Goal: Task Accomplishment & Management: Complete application form

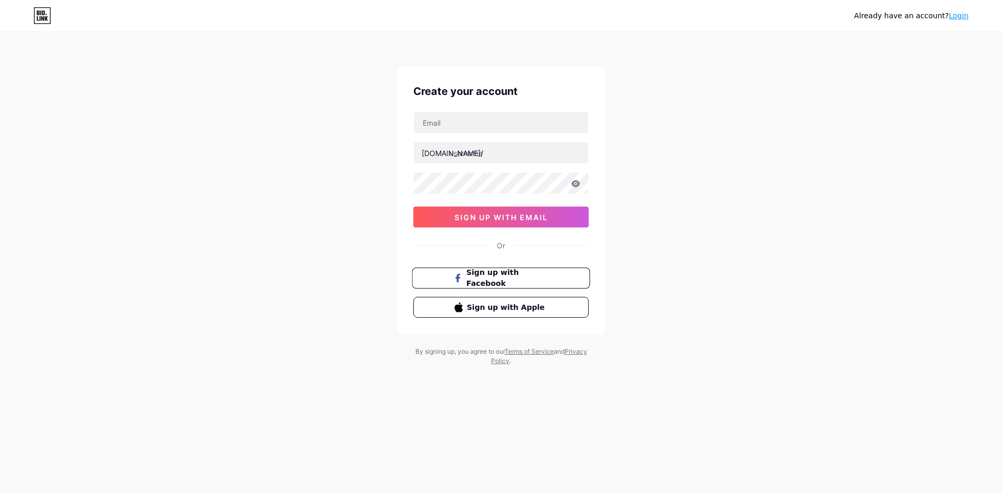
click at [448, 284] on button "Sign up with Facebook" at bounding box center [501, 278] width 178 height 21
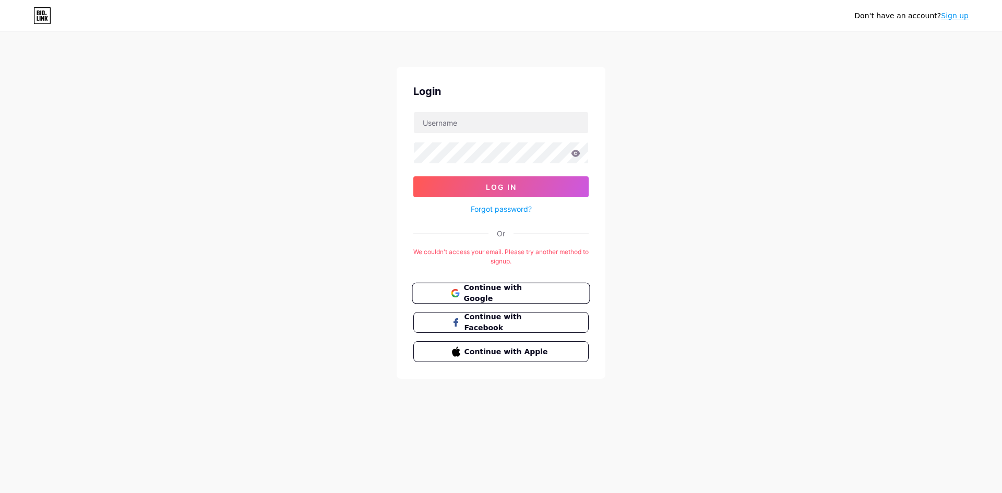
click at [478, 293] on span "Continue with Google" at bounding box center [506, 293] width 87 height 22
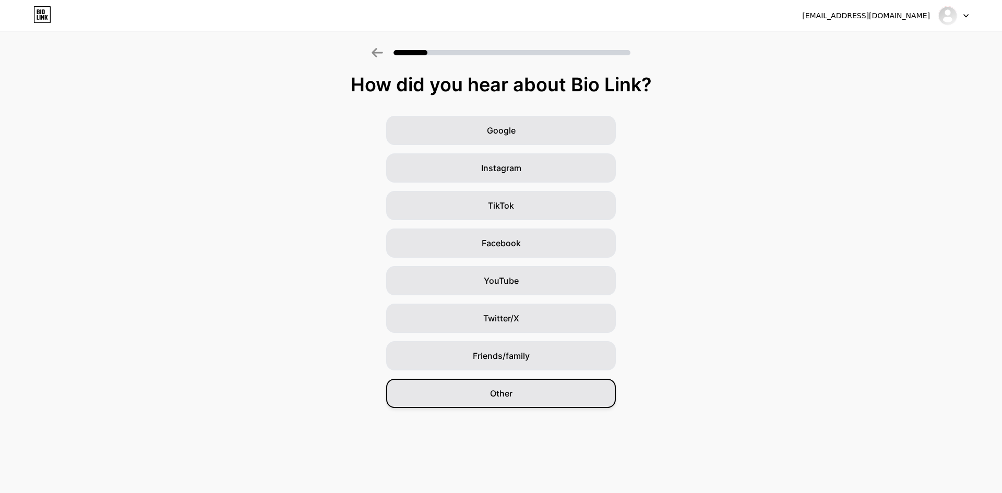
click at [440, 399] on div "Other" at bounding box center [501, 393] width 230 height 29
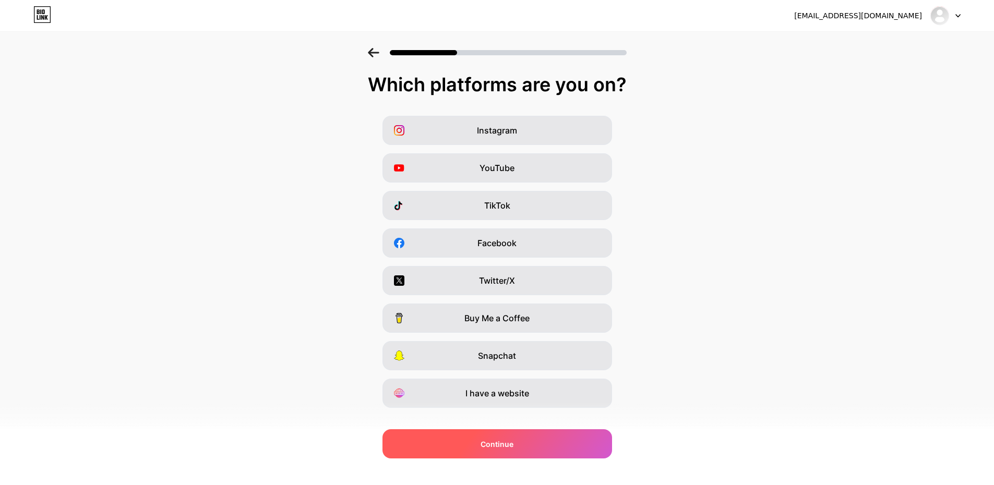
click at [479, 441] on div "Continue" at bounding box center [497, 443] width 230 height 29
click at [473, 443] on div "Continue" at bounding box center [497, 443] width 230 height 29
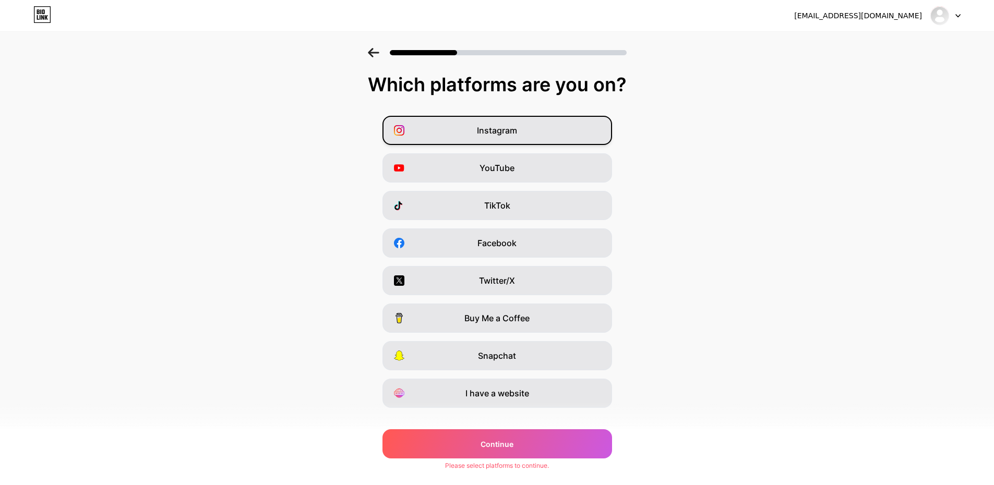
click at [422, 133] on div "Instagram" at bounding box center [497, 130] width 230 height 29
click at [419, 186] on div "Instagram YouTube TikTok Facebook Twitter/X Buy Me a Coffee Snapchat I have a w…" at bounding box center [496, 262] width 983 height 292
click at [425, 181] on div "YouTube" at bounding box center [497, 167] width 230 height 29
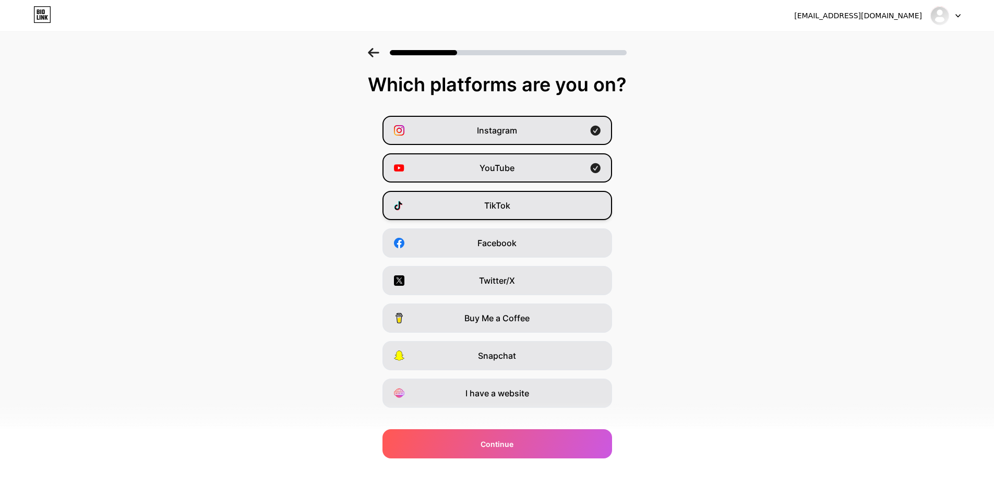
click at [433, 207] on div "TikTok" at bounding box center [497, 205] width 230 height 29
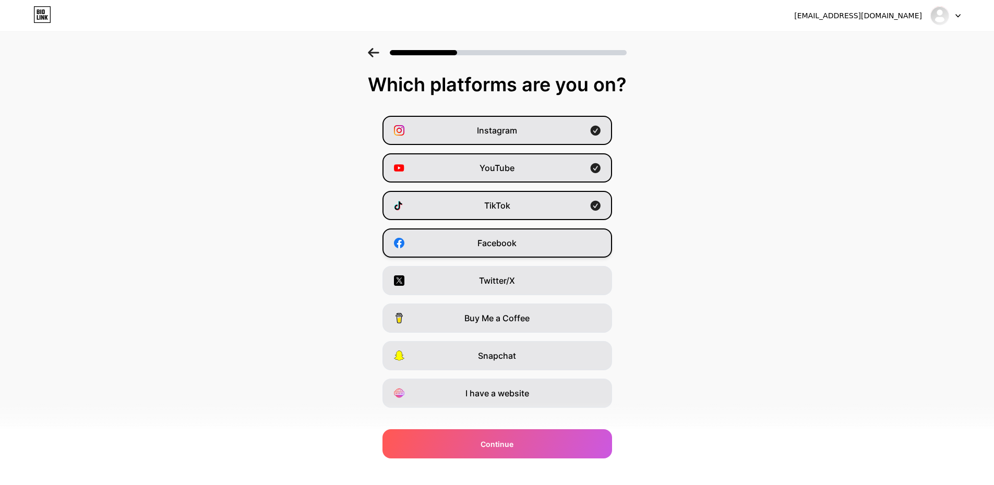
click at [439, 240] on div "Facebook" at bounding box center [497, 243] width 230 height 29
click at [442, 275] on div "Twitter/X" at bounding box center [497, 280] width 230 height 29
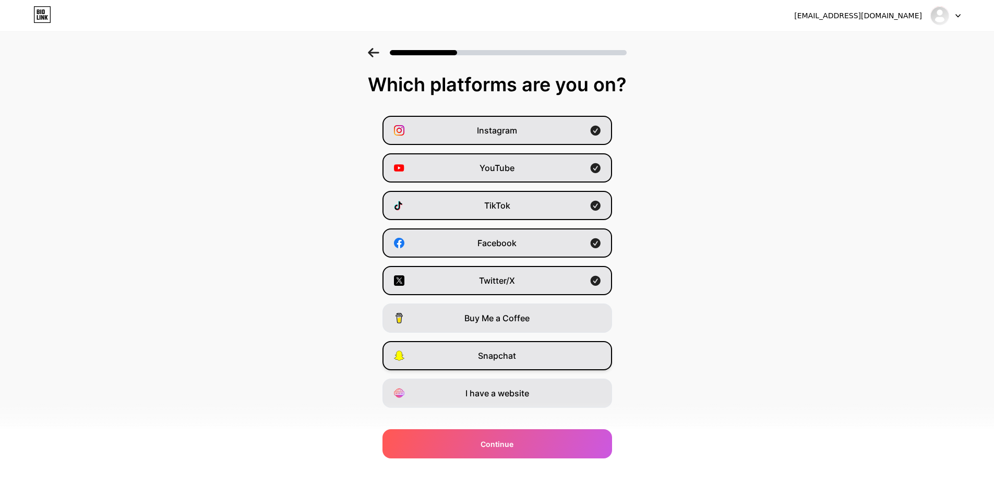
click at [461, 357] on div "Snapchat" at bounding box center [497, 355] width 230 height 29
click at [459, 400] on div "I have a website" at bounding box center [497, 393] width 230 height 29
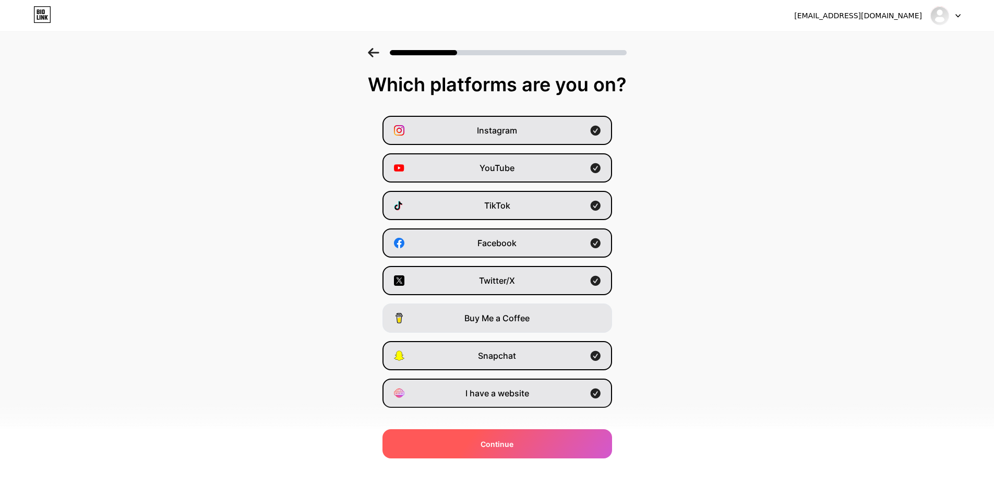
click at [562, 447] on div "Continue" at bounding box center [497, 443] width 230 height 29
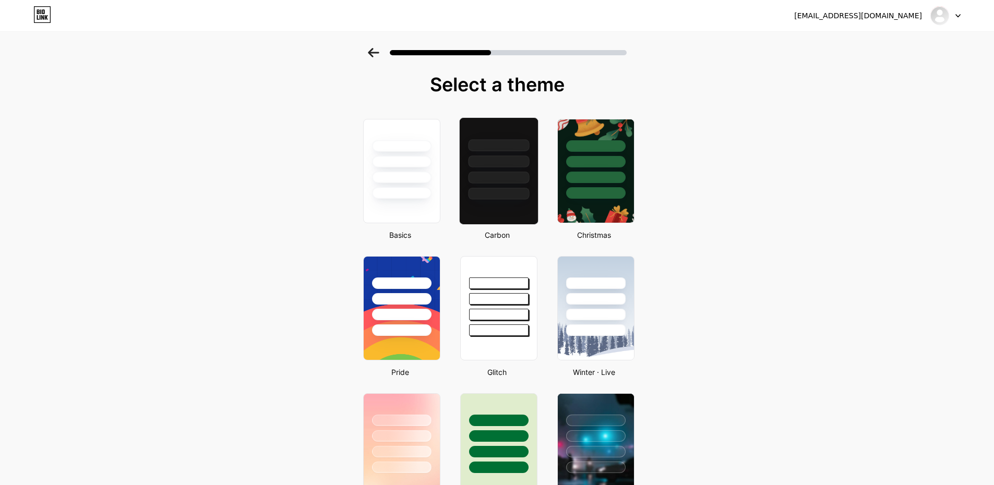
click at [498, 183] on div at bounding box center [498, 178] width 61 height 12
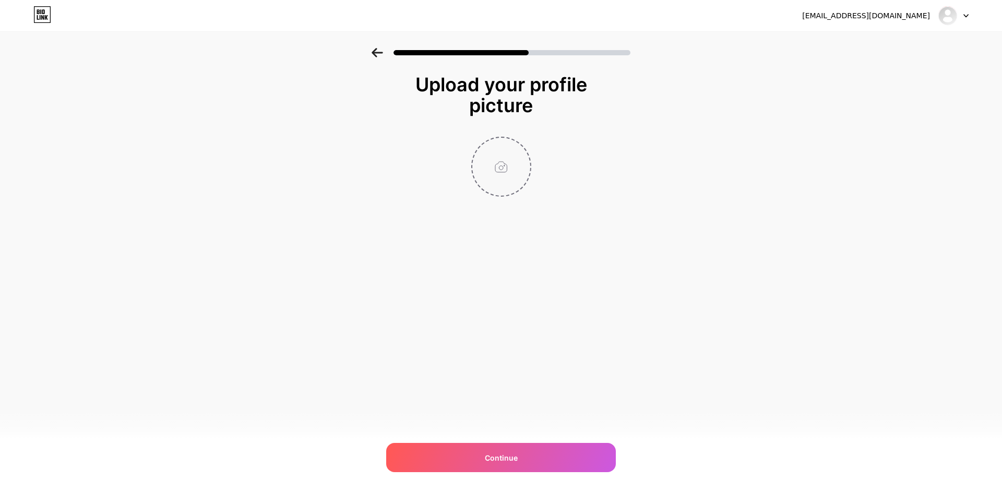
click at [502, 172] on input "file" at bounding box center [501, 167] width 58 height 58
click at [510, 163] on input "file" at bounding box center [501, 167] width 58 height 58
type input "C:\fakepath\images (3) (1).jpg"
click at [526, 142] on circle at bounding box center [524, 144] width 11 height 11
click at [499, 159] on input "file" at bounding box center [501, 167] width 58 height 58
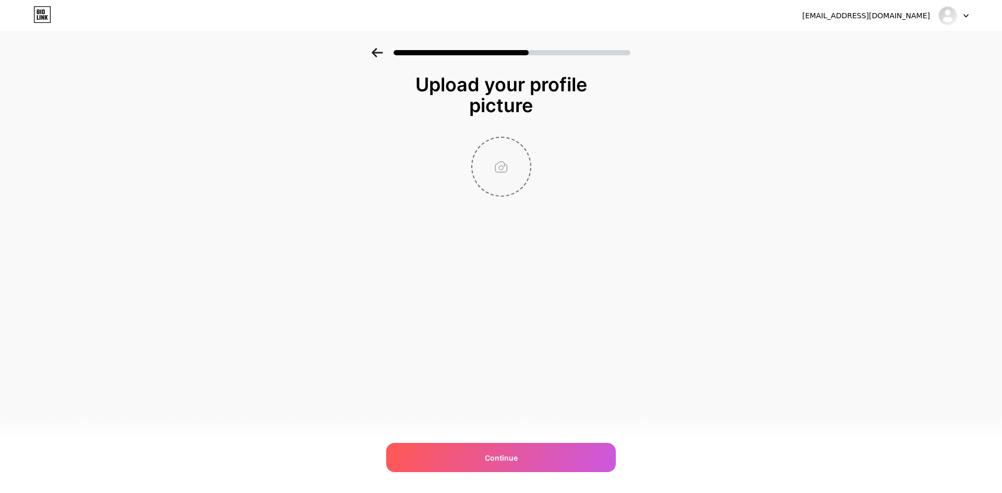
type input "C:\fakepath\New Project (1).png"
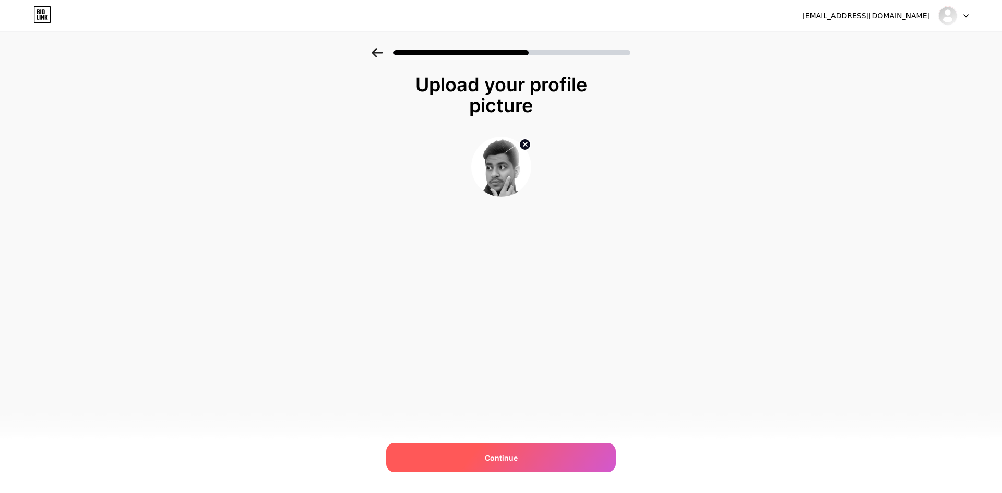
click at [471, 456] on div "Continue" at bounding box center [501, 457] width 230 height 29
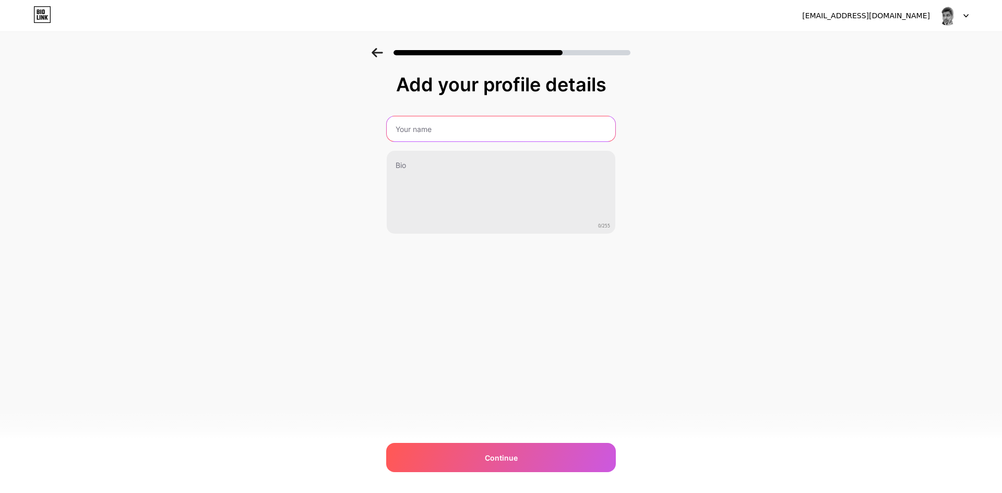
click at [456, 125] on input "text" at bounding box center [501, 128] width 229 height 25
click at [424, 128] on input "Alen Sagor" at bounding box center [501, 128] width 231 height 25
click at [427, 129] on input "Alen Sagor" at bounding box center [501, 128] width 231 height 25
type input "Alen Sagor"
click at [105, 244] on div "Add your profile details Alen Sagor 0/255 Continue Error" at bounding box center [501, 167] width 1002 height 238
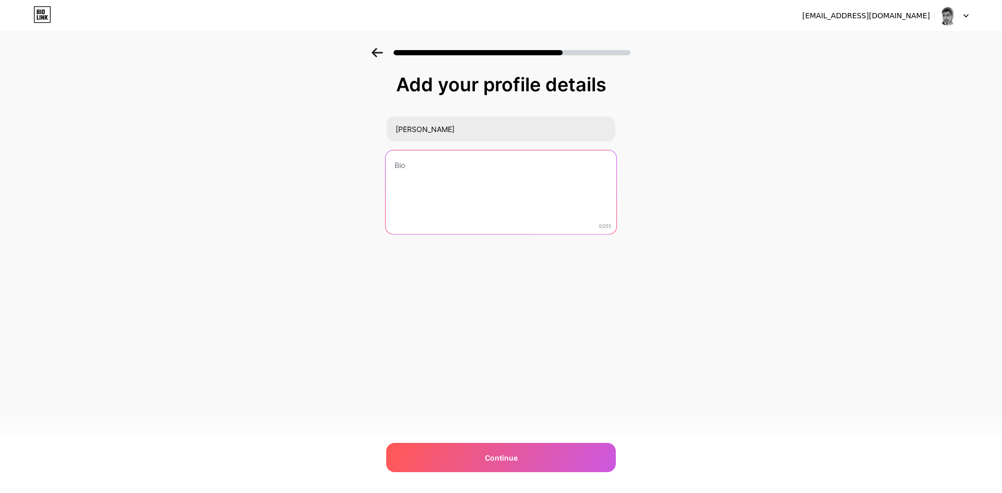
click at [456, 178] on textarea at bounding box center [501, 192] width 231 height 85
click at [430, 175] on textarea at bounding box center [501, 192] width 231 height 85
click at [410, 164] on textarea at bounding box center [501, 192] width 231 height 85
paste textarea "AM A NEW CONTENT CREATOR ON YOUTUBE ."
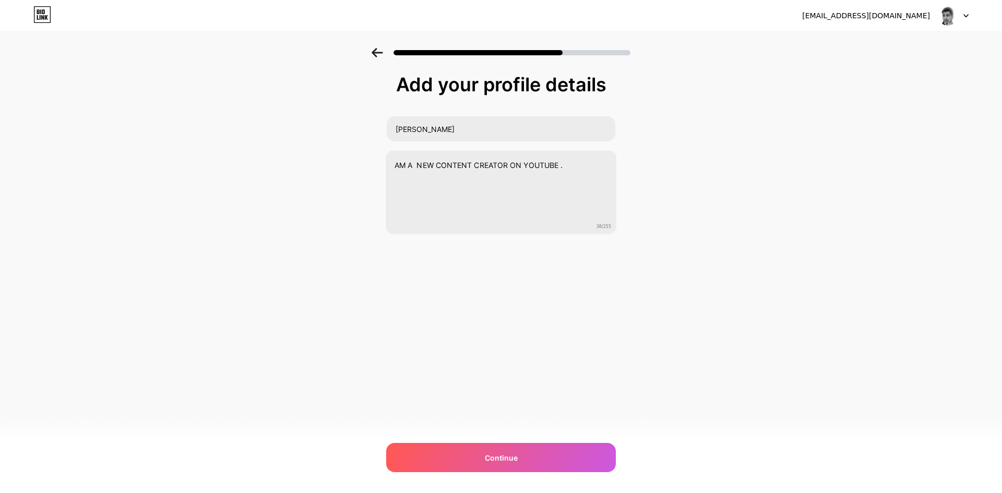
click at [207, 150] on div "Add your profile details Alen Sagor AM A NEW CONTENT CREATOR ON YOUTUBE . 38/25…" at bounding box center [501, 167] width 1002 height 238
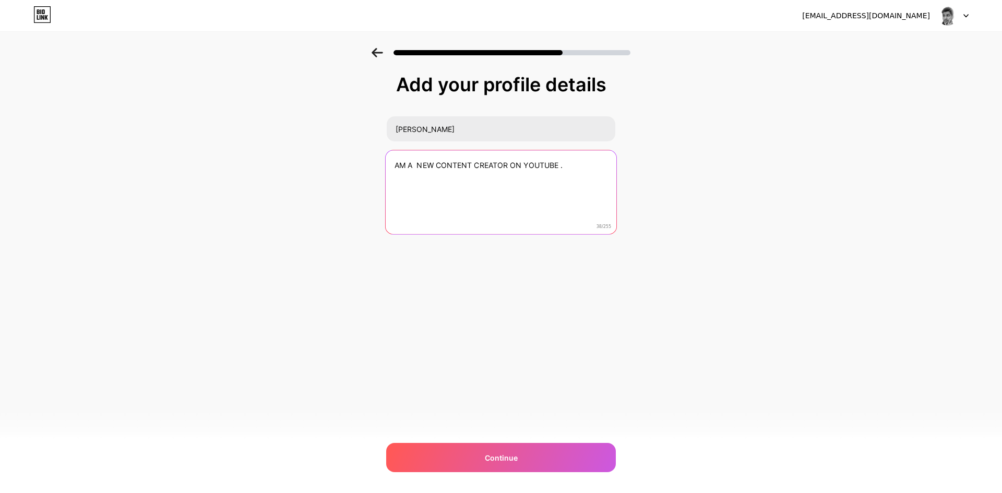
click at [392, 165] on textarea "AM A NEW CONTENT CREATOR ON YOUTUBE ." at bounding box center [501, 192] width 231 height 85
type textarea "AM A NEW CONTENT CREATOR ON YOUTUBE ."
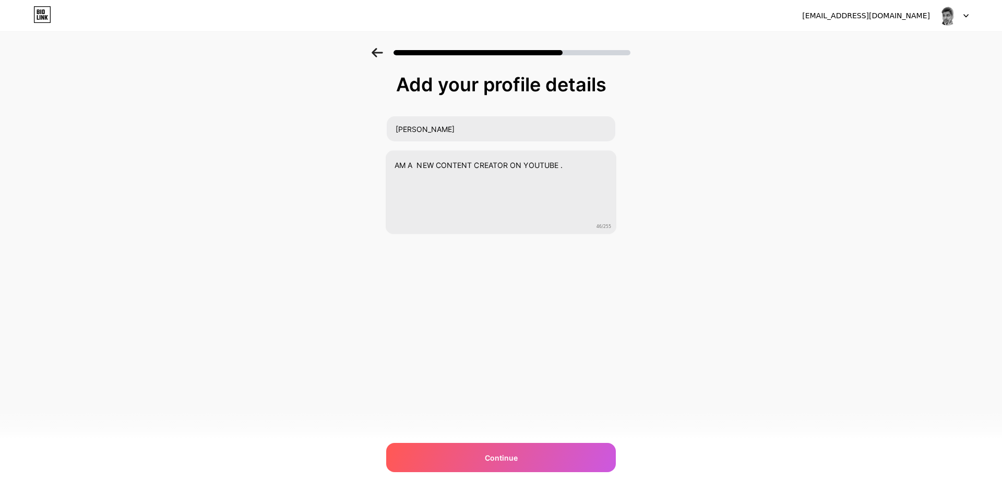
click at [218, 202] on div "Add your profile details Alen Sagor AM A NEW CONTENT CREATOR ON YOUTUBE . 46/25…" at bounding box center [501, 167] width 1002 height 238
click at [504, 451] on div "Continue" at bounding box center [501, 457] width 230 height 29
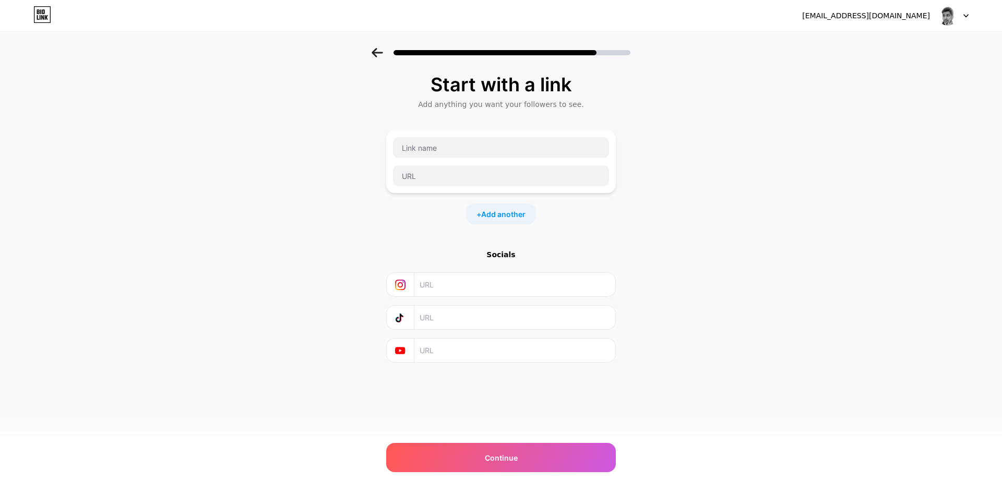
click at [435, 285] on input "text" at bounding box center [513, 284] width 189 height 23
click at [432, 347] on input "text" at bounding box center [513, 350] width 189 height 23
paste input "https://www.youtube.com/@AlenSagor"
type input "https://www.youtube.com/@AlenSagor"
click at [296, 350] on div "Start with a link Add anything you want your followers to see. + Add another So…" at bounding box center [501, 231] width 1002 height 367
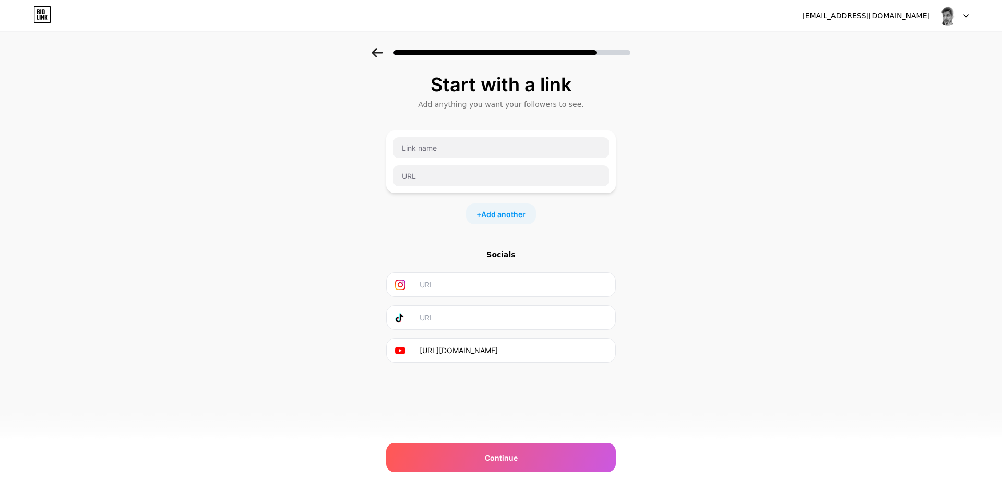
click at [437, 283] on input "text" at bounding box center [513, 284] width 189 height 23
paste input "https://www.instagram.com/alen_sagor/"
type input "https://www.instagram.com/alen_sagor/"
click at [245, 282] on div "Start with a link Add anything you want your followers to see. + Add another So…" at bounding box center [501, 231] width 1002 height 367
click at [441, 319] on input "text" at bounding box center [513, 317] width 189 height 23
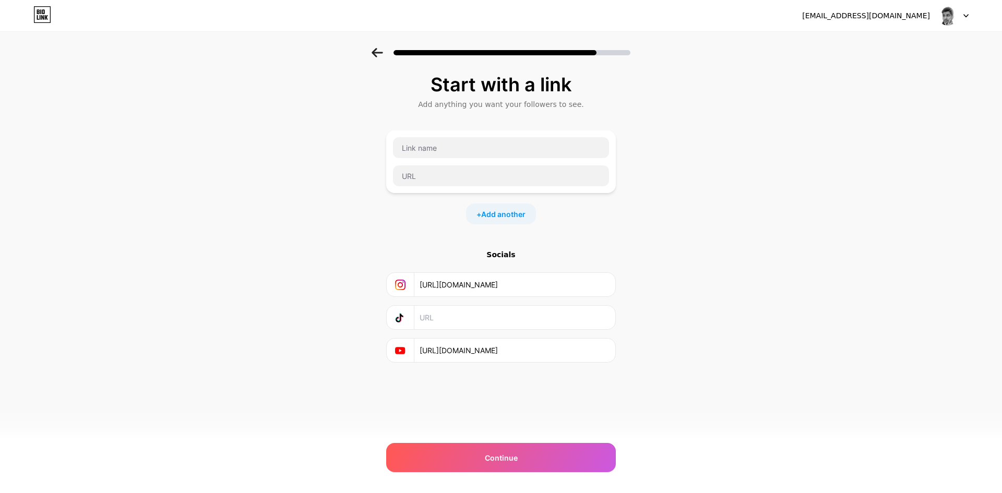
click at [504, 221] on div "+ Add another" at bounding box center [501, 213] width 70 height 21
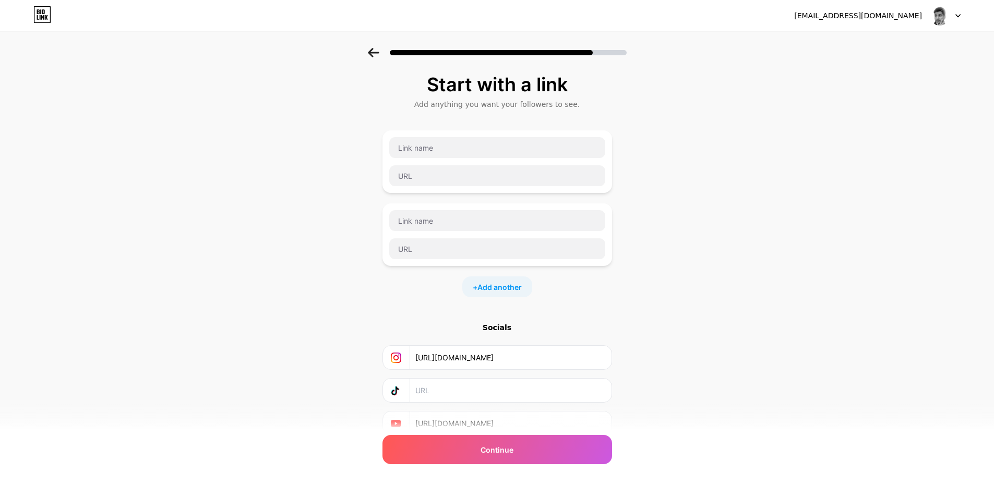
click at [498, 328] on div "Socials" at bounding box center [497, 327] width 230 height 10
click at [496, 282] on span "Add another" at bounding box center [499, 287] width 44 height 11
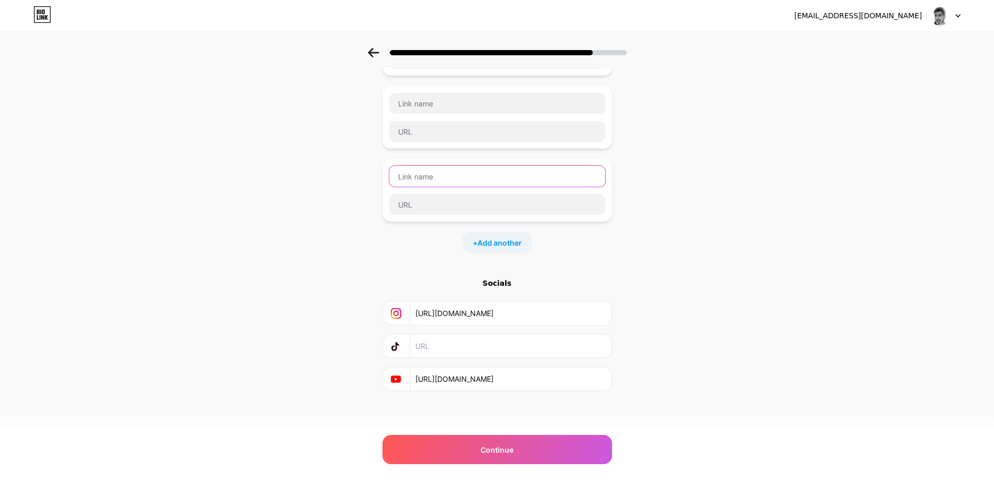
click at [441, 178] on input "text" at bounding box center [497, 176] width 216 height 21
type input "t"
click at [426, 175] on input "text" at bounding box center [497, 176] width 216 height 21
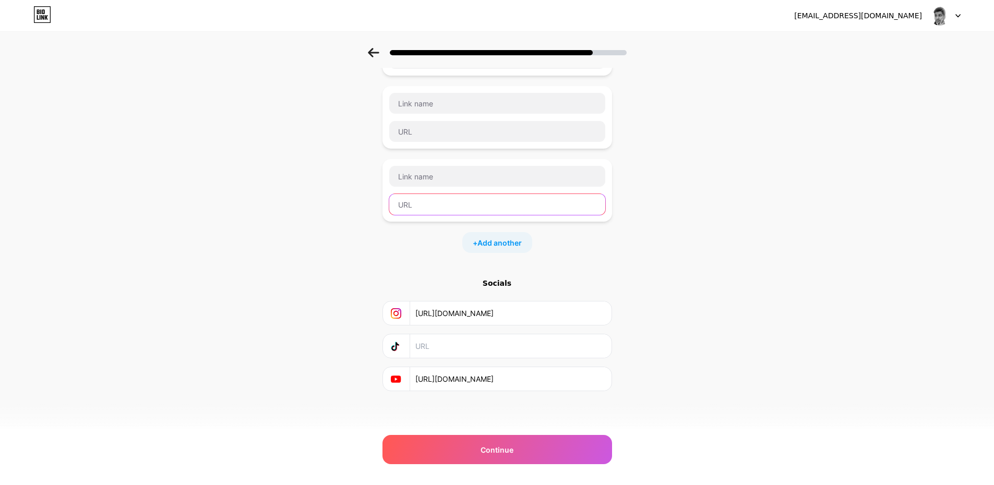
click at [431, 202] on input "text" at bounding box center [497, 204] width 216 height 21
paste input "https://x.com/AlenSagor"
type input "https://x.com/AlenSagor"
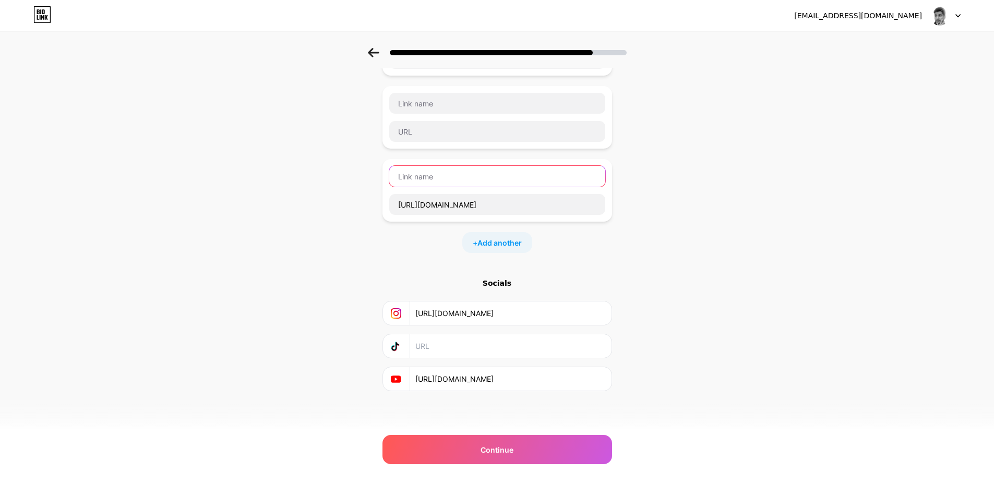
click at [431, 181] on input "text" at bounding box center [497, 176] width 216 height 21
type input "t"
type input "TWETT"
drag, startPoint x: 425, startPoint y: 172, endPoint x: 362, endPoint y: 172, distance: 63.1
click at [362, 172] on div "Start with a link Add anything you want your followers to see. TWETT https://x.…" at bounding box center [497, 187] width 994 height 513
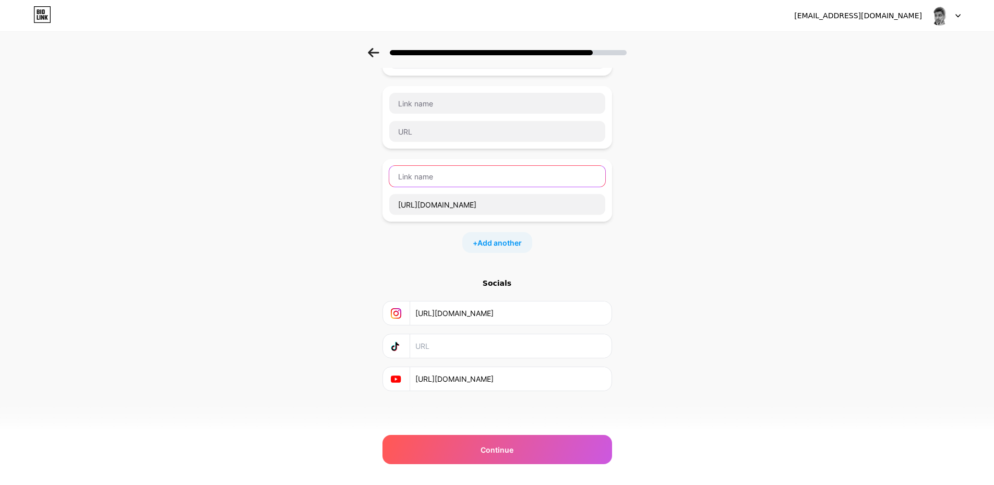
click at [426, 172] on input "text" at bounding box center [497, 176] width 216 height 21
paste input "twitter"
click at [509, 185] on input "twitter" at bounding box center [497, 176] width 216 height 21
click at [460, 180] on input "twitter" at bounding box center [497, 176] width 216 height 21
click at [509, 164] on div "twitter https://x.com/AlenSagor" at bounding box center [497, 190] width 230 height 63
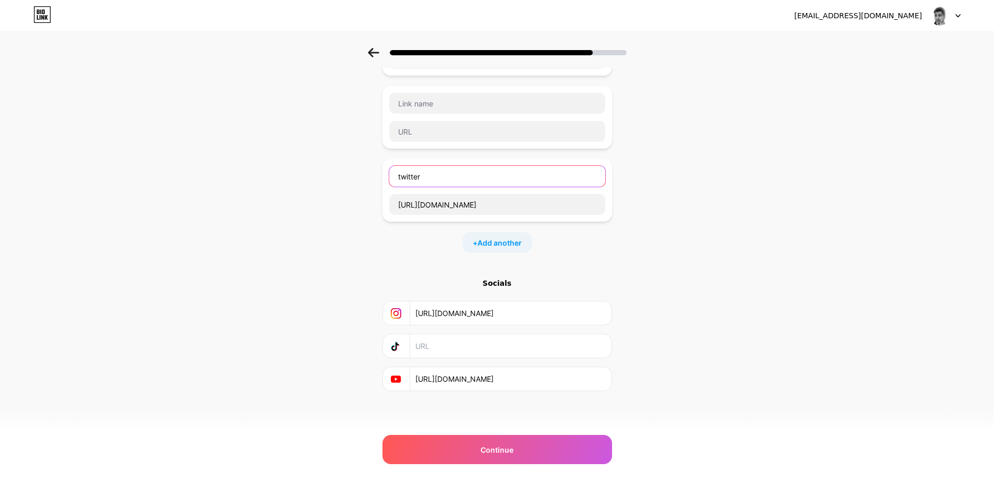
click at [508, 174] on input "twitter" at bounding box center [497, 176] width 216 height 21
click at [426, 181] on input "twitterTWITTER" at bounding box center [497, 176] width 216 height 21
click at [425, 181] on input "twitterTWITTER" at bounding box center [497, 176] width 216 height 21
type input "TWITTER"
click at [268, 209] on div "Start with a link Add anything you want your followers to see. TWITTER https://…" at bounding box center [497, 187] width 994 height 513
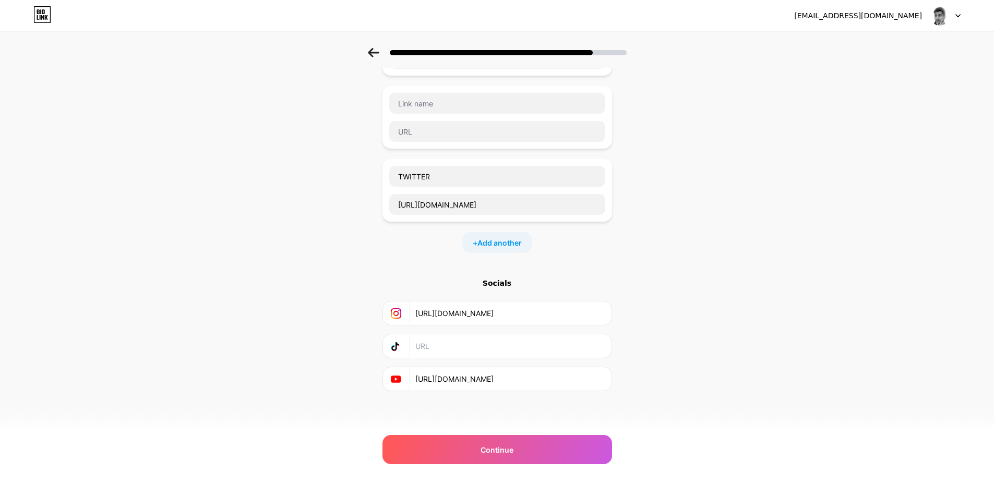
scroll to position [13, 0]
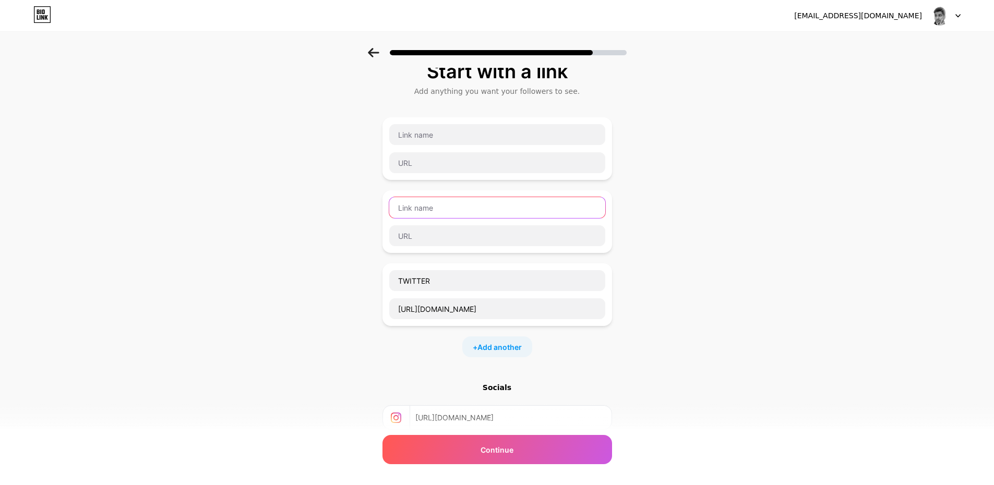
click at [425, 198] on input "text" at bounding box center [497, 207] width 216 height 21
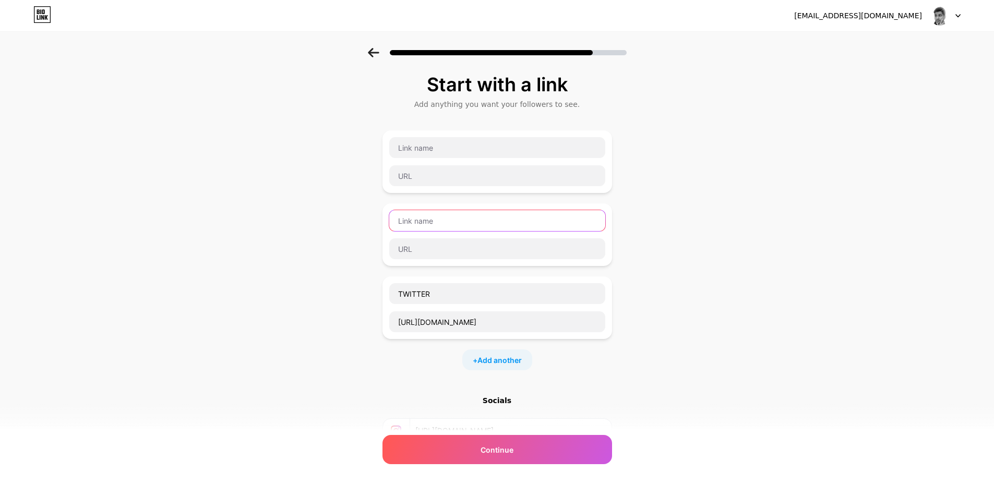
click at [417, 224] on input "text" at bounding box center [497, 220] width 216 height 21
paste input "FACEBOOK PAGE"
type input "FACEBOOK PAGE"
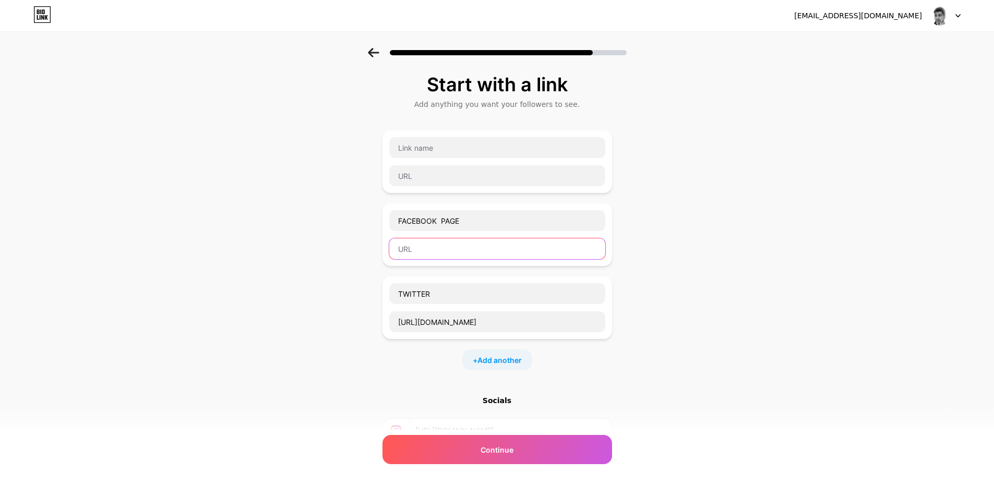
drag, startPoint x: 419, startPoint y: 241, endPoint x: 421, endPoint y: 252, distance: 11.1
click at [420, 242] on input "text" at bounding box center [497, 248] width 216 height 21
click at [416, 255] on input "text" at bounding box center [497, 248] width 216 height 21
paste input "https://facebook.com/alen1sagor"
type input "https://facebook.com/alen1sagor"
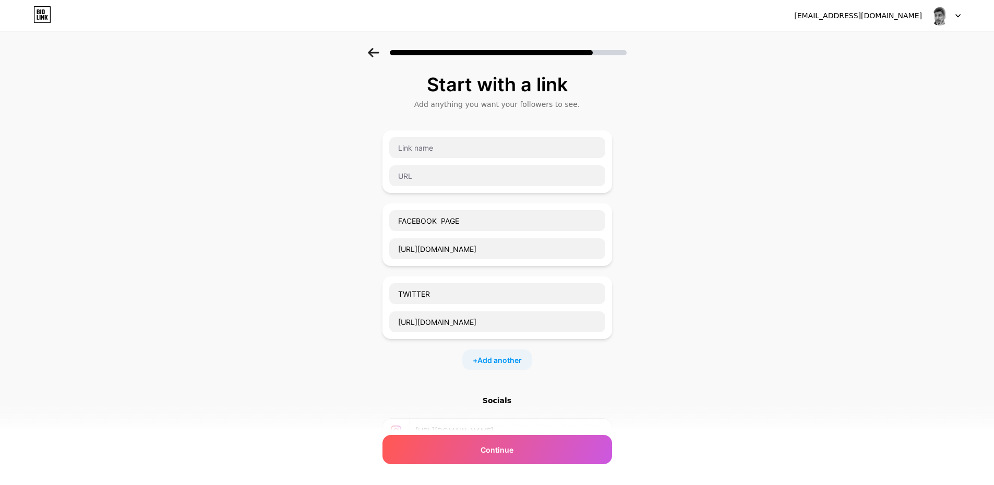
click at [293, 260] on div "Start with a link Add anything you want your followers to see. FACEBOOK PAGE ht…" at bounding box center [497, 304] width 994 height 513
click at [357, 367] on div "Start with a link Add anything you want your followers to see. FACEBOOK PAGE ht…" at bounding box center [497, 304] width 994 height 513
click at [432, 144] on input "text" at bounding box center [497, 147] width 216 height 21
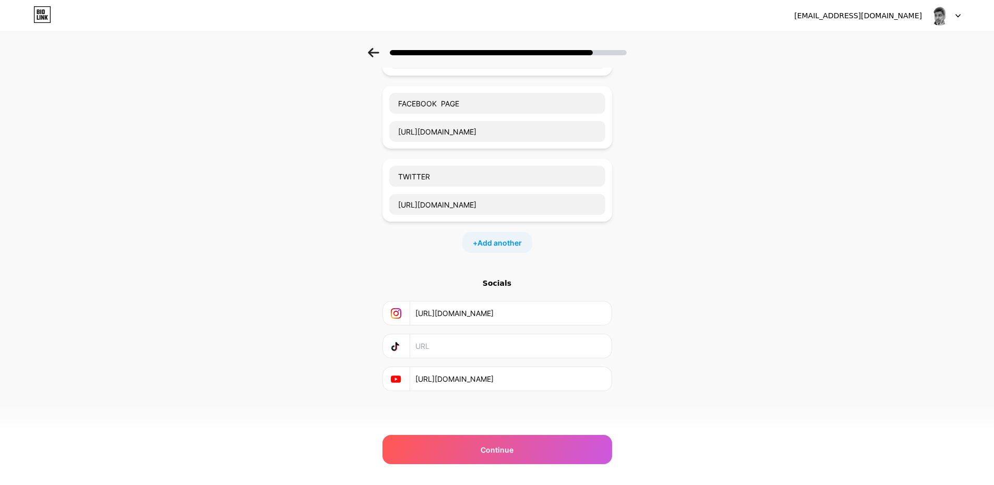
click at [503, 283] on div "Socials" at bounding box center [497, 283] width 230 height 10
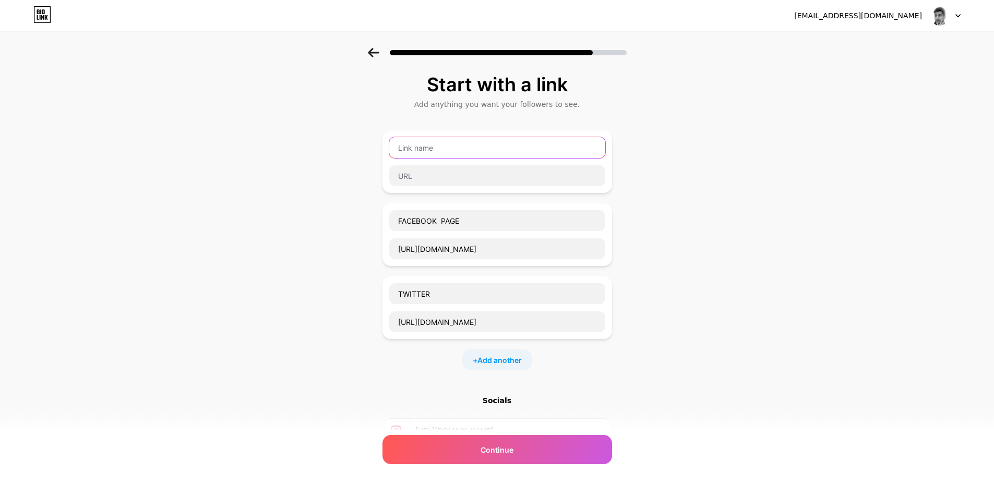
click at [438, 151] on input "text" at bounding box center [497, 147] width 216 height 21
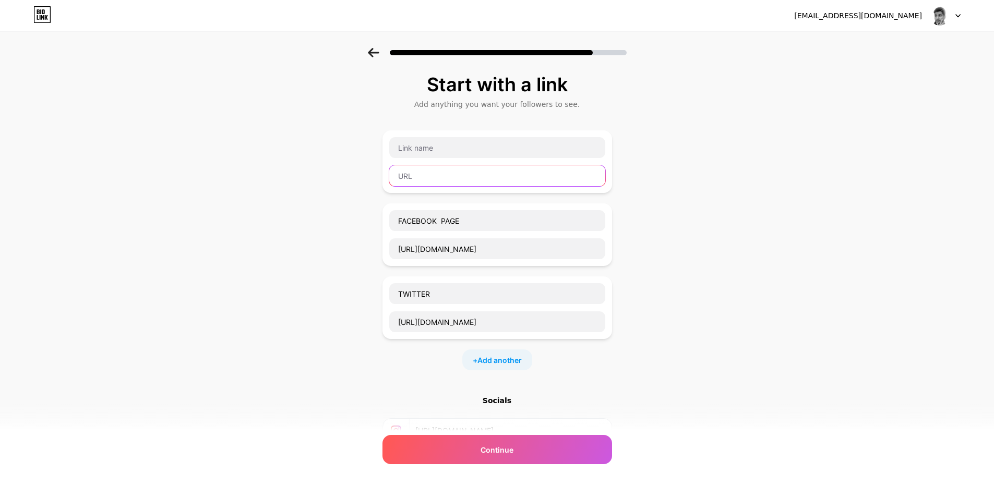
click at [441, 180] on input "text" at bounding box center [497, 175] width 216 height 21
paste input "https://t.me/alensagor"
type input "https://t.me/alensagor"
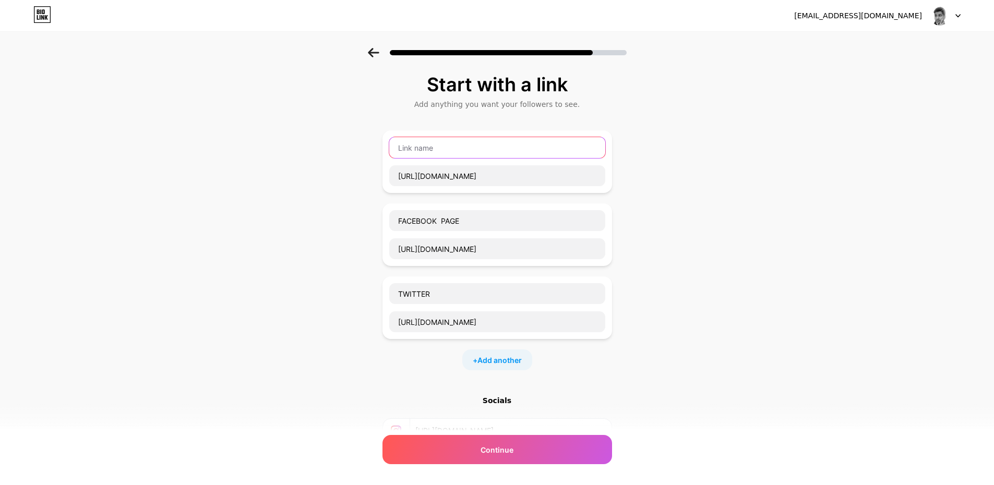
click at [435, 152] on input "text" at bounding box center [497, 147] width 216 height 21
paste input "TELEGRAM"
type input "TELEGRAM"
click at [335, 169] on div "Start with a link Add anything you want your followers to see. TELEGRAM https:/…" at bounding box center [497, 304] width 994 height 513
click at [486, 360] on span "Add another" at bounding box center [499, 360] width 44 height 11
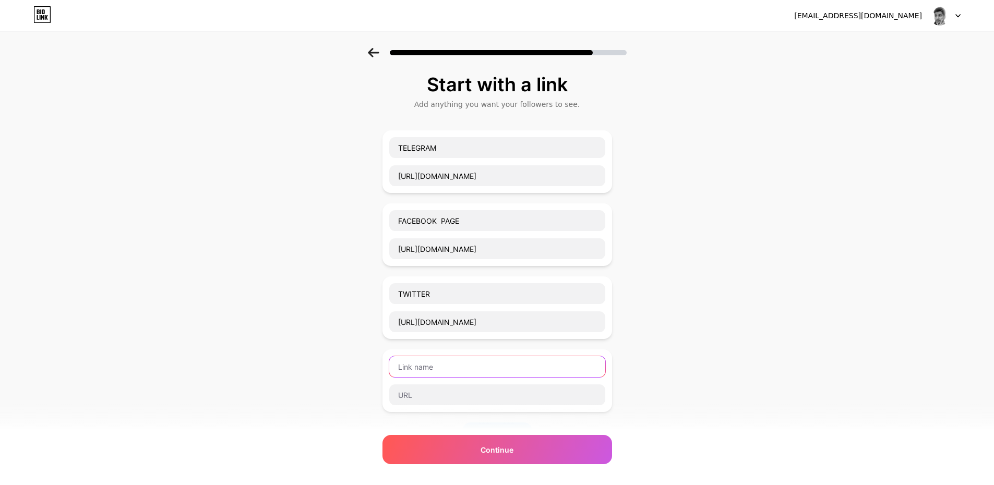
click at [423, 363] on input "text" at bounding box center [497, 366] width 216 height 21
click at [427, 366] on input "text" at bounding box center [497, 366] width 216 height 21
type input "LINKEDIN"
click at [228, 344] on div "Start with a link Add anything you want your followers to see. TELEGRAM https:/…" at bounding box center [497, 341] width 994 height 586
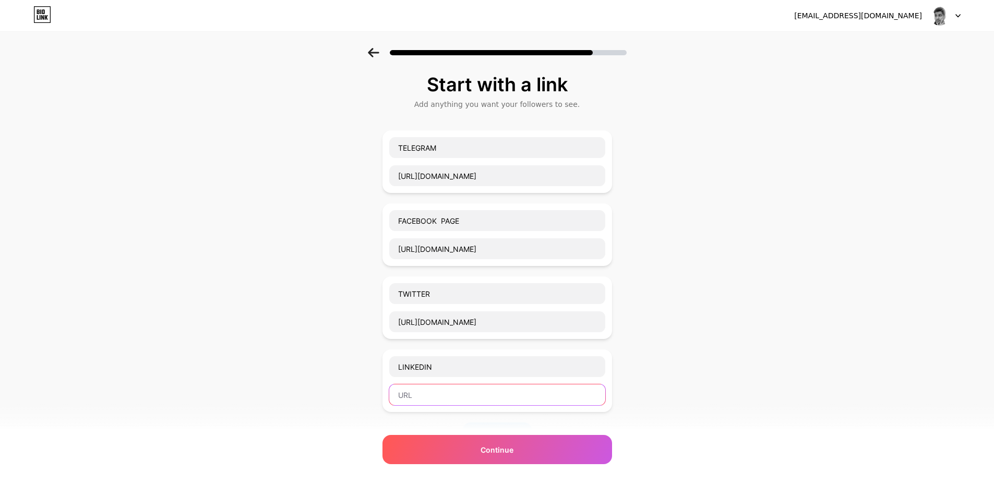
click at [423, 392] on input "text" at bounding box center [497, 394] width 216 height 21
paste input "https://www.linkedin.com/in/alen-sagor/"
type input "https://www.linkedin.com/in/alen-sagor/"
drag, startPoint x: 268, startPoint y: 391, endPoint x: 304, endPoint y: 385, distance: 36.5
click at [268, 390] on div "Start with a link Add anything you want your followers to see. TELEGRAM https:/…" at bounding box center [497, 341] width 994 height 586
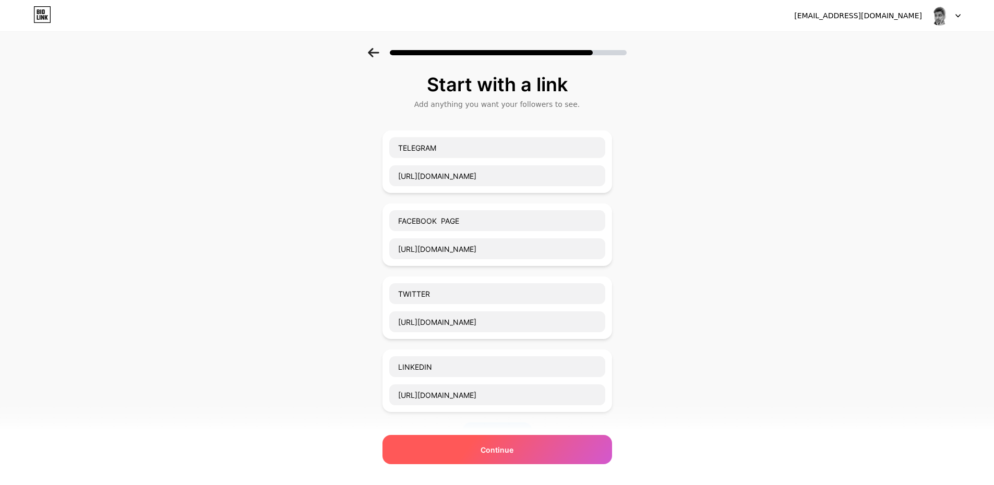
click at [466, 453] on div "Continue" at bounding box center [497, 449] width 230 height 29
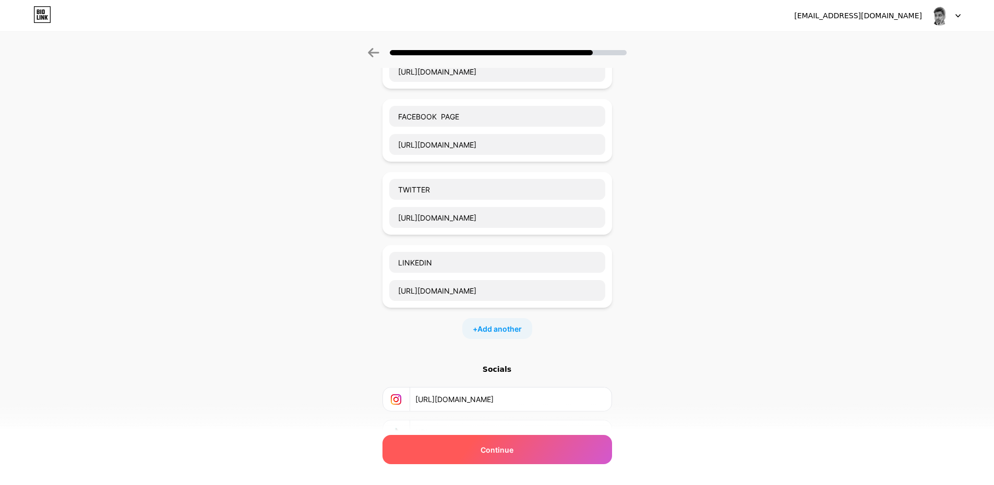
click at [434, 453] on div "Continue" at bounding box center [497, 449] width 230 height 29
click at [469, 455] on div "Continue" at bounding box center [497, 449] width 230 height 29
click at [470, 455] on div "Continue" at bounding box center [497, 449] width 230 height 29
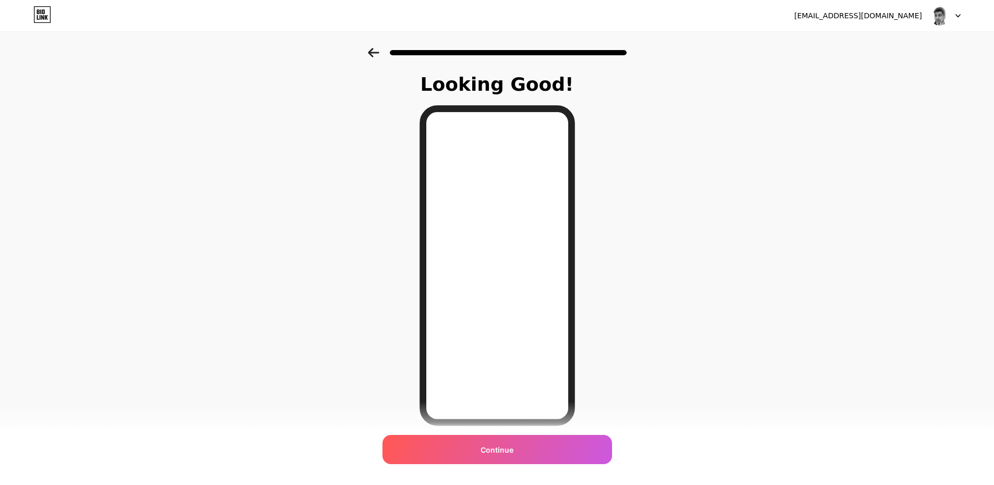
click at [269, 388] on div "Looking Good! Continue" at bounding box center [497, 265] width 994 height 435
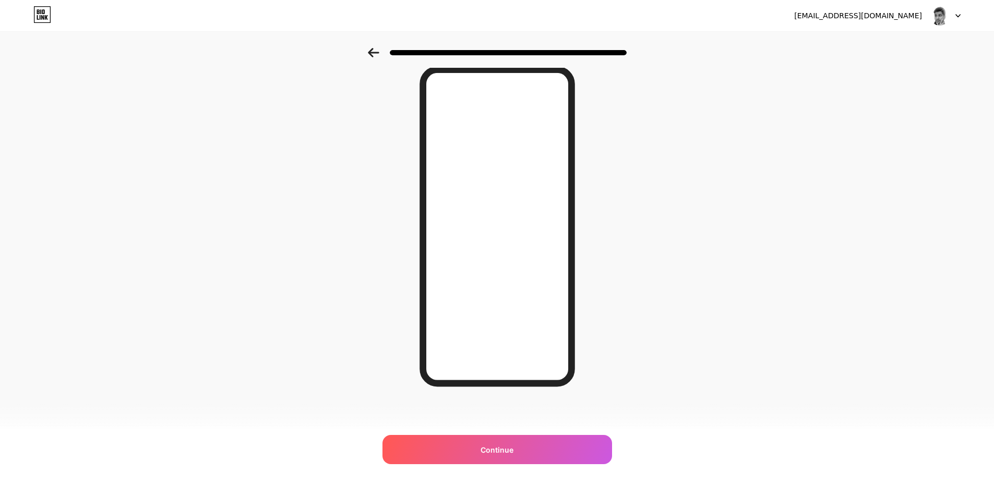
click at [374, 45] on div at bounding box center [497, 49] width 994 height 37
click at [374, 56] on icon at bounding box center [373, 52] width 11 height 9
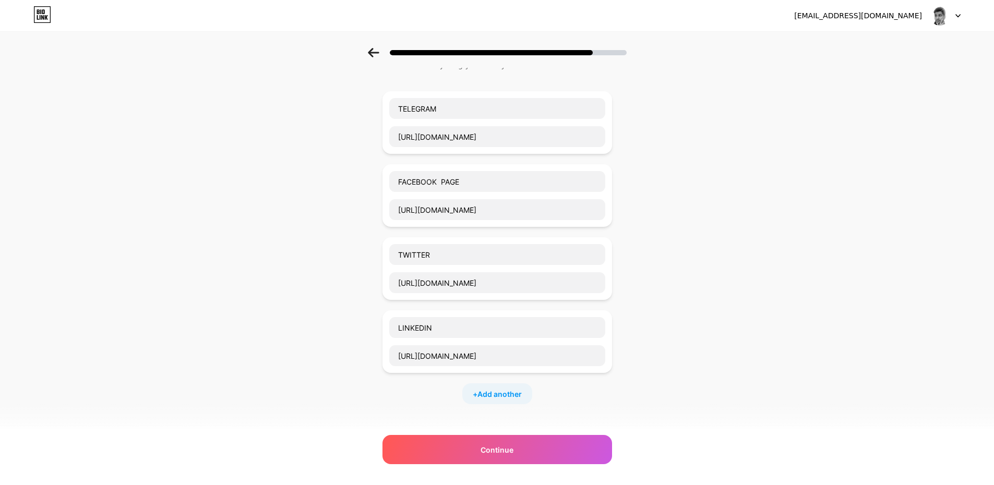
scroll to position [0, 0]
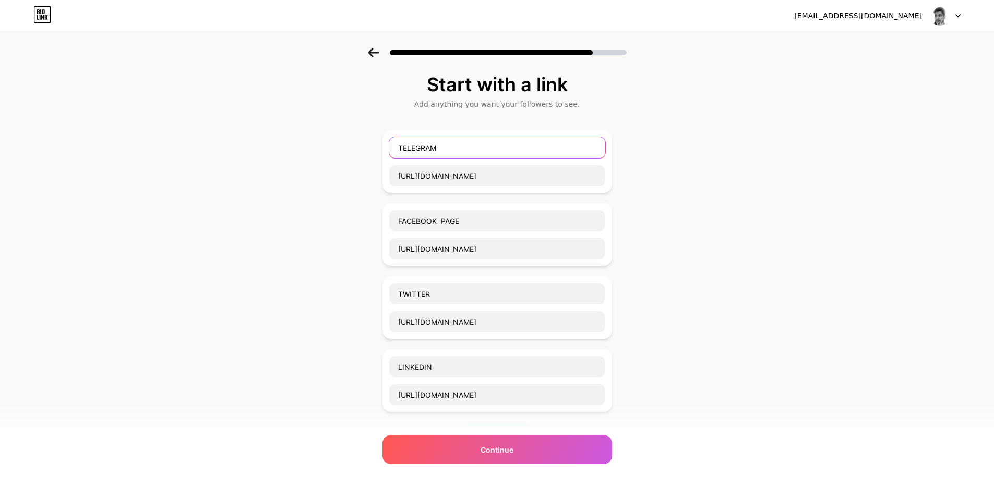
drag, startPoint x: 452, startPoint y: 146, endPoint x: 371, endPoint y: 145, distance: 80.9
click at [371, 145] on div "Start with a link Add anything you want your followers to see. TELEGRAM https:/…" at bounding box center [497, 341] width 994 height 586
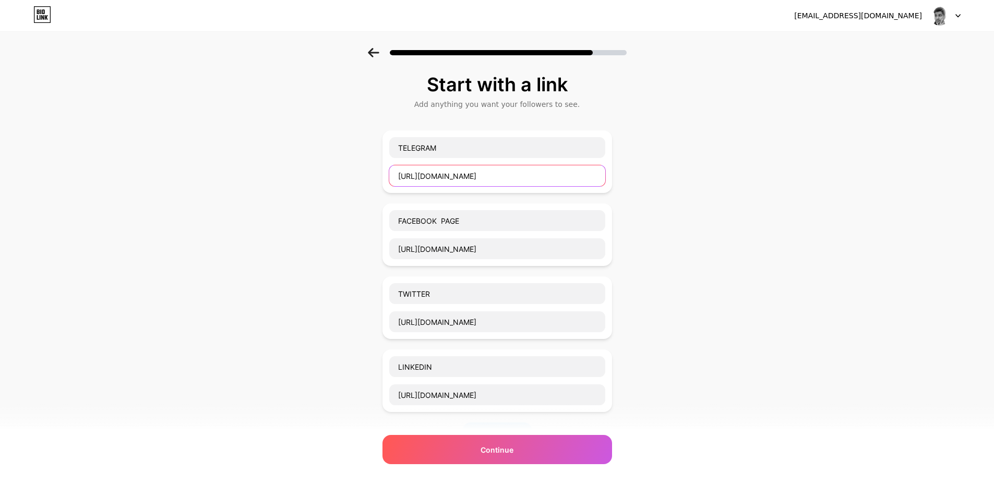
click at [454, 176] on input "https://t.me/alensagor" at bounding box center [497, 175] width 216 height 21
drag, startPoint x: 482, startPoint y: 177, endPoint x: 326, endPoint y: 174, distance: 156.0
click at [326, 174] on div "Start with a link Add anything you want your followers to see. TELEGRAM https:/…" at bounding box center [497, 341] width 994 height 586
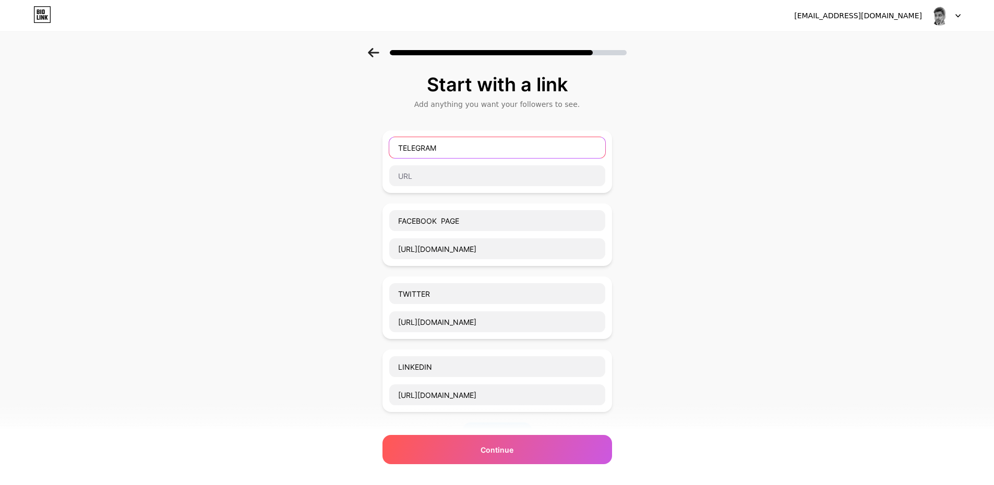
drag, startPoint x: 450, startPoint y: 152, endPoint x: 339, endPoint y: 149, distance: 111.2
click at [339, 149] on div "Start with a link Add anything you want your followers to see. TELEGRAM FACEBOO…" at bounding box center [497, 341] width 994 height 586
drag, startPoint x: 306, startPoint y: 153, endPoint x: 329, endPoint y: 162, distance: 25.3
click at [308, 151] on div "Start with a link Add anything you want your followers to see. FACEBOOK PAGE ht…" at bounding box center [497, 341] width 994 height 586
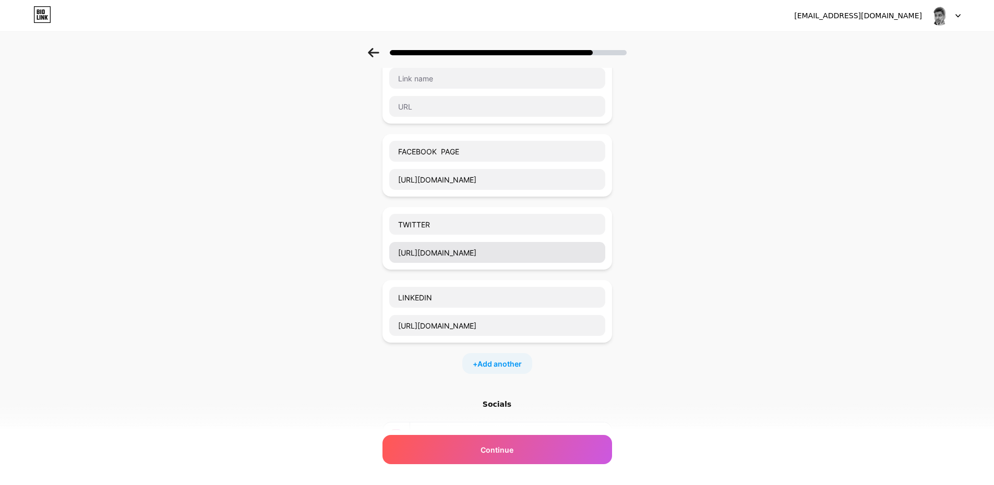
scroll to position [190, 0]
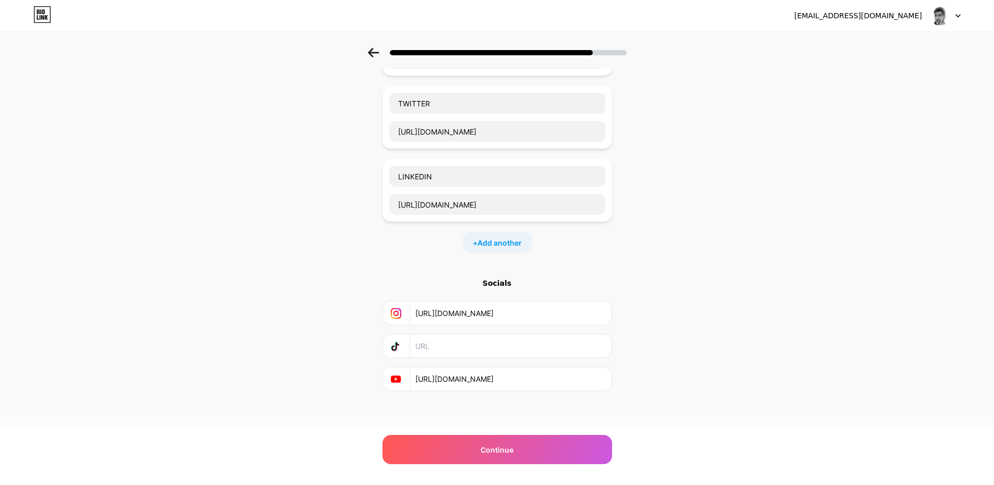
click at [506, 285] on div "Socials" at bounding box center [497, 283] width 230 height 10
click at [359, 280] on div "Start with a link Add anything you want your followers to see. FACEBOOK PAGE ht…" at bounding box center [497, 151] width 994 height 586
click at [429, 357] on input "text" at bounding box center [509, 345] width 189 height 23
click at [315, 291] on div "Start with a link Add anything you want your followers to see. FACEBOOK PAGE ht…" at bounding box center [497, 151] width 994 height 586
click at [269, 293] on div "Start with a link Add anything you want your followers to see. FACEBOOK PAGE ht…" at bounding box center [497, 151] width 994 height 586
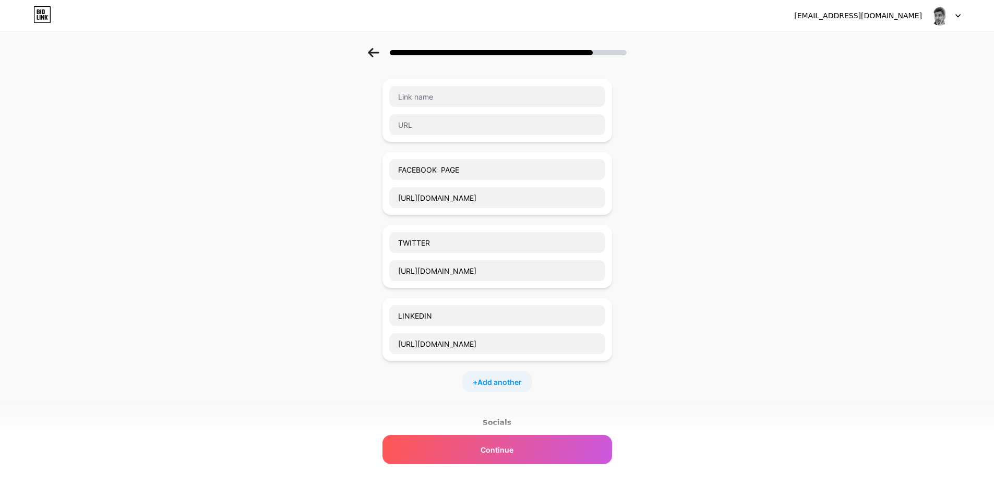
scroll to position [17, 0]
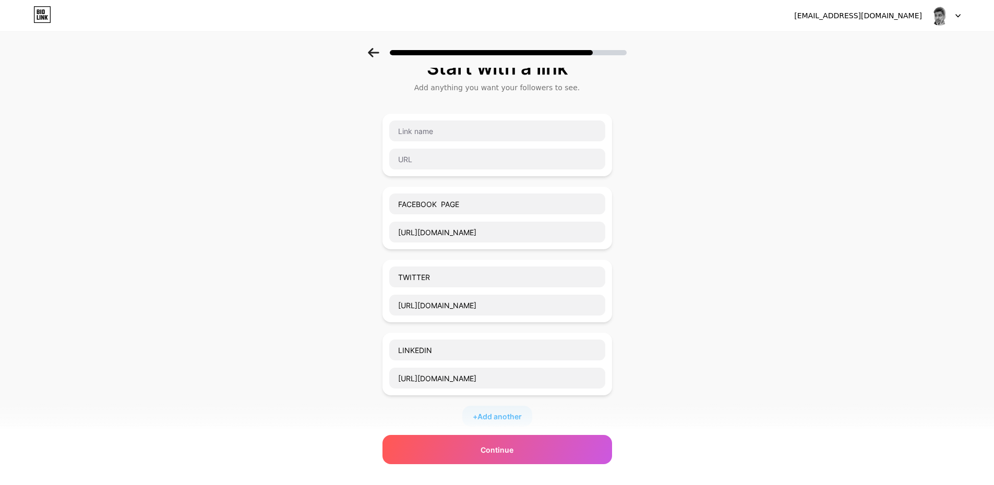
click at [283, 196] on div "Start with a link Add anything you want your followers to see. FACEBOOK PAGE ht…" at bounding box center [497, 324] width 994 height 586
click at [452, 452] on div "Continue" at bounding box center [497, 449] width 230 height 29
click at [468, 450] on div "Continue" at bounding box center [497, 449] width 230 height 29
click at [506, 450] on span "Continue" at bounding box center [496, 449] width 33 height 11
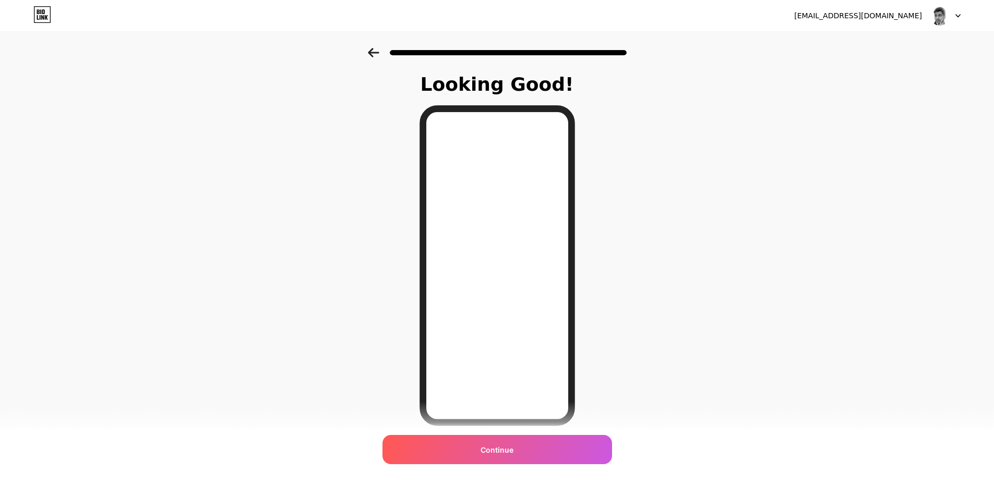
scroll to position [39, 0]
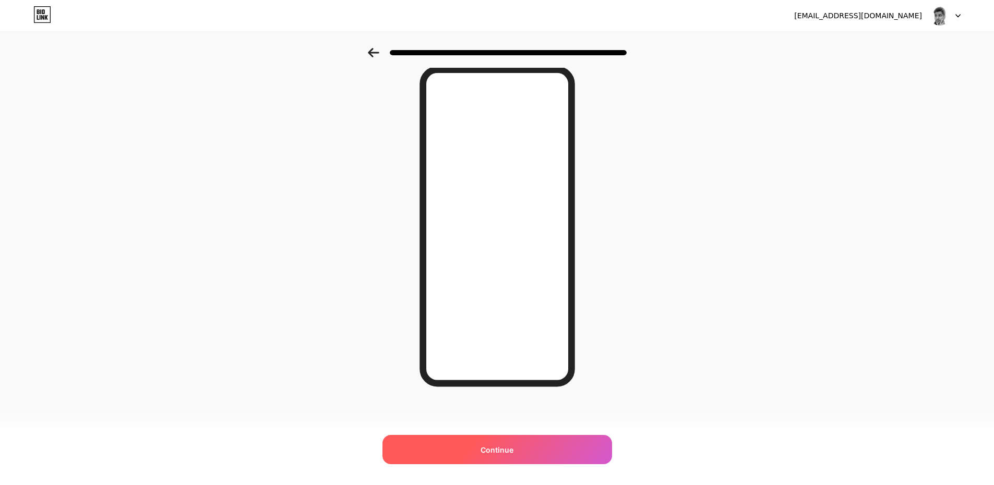
click at [466, 459] on div "Continue" at bounding box center [497, 449] width 230 height 29
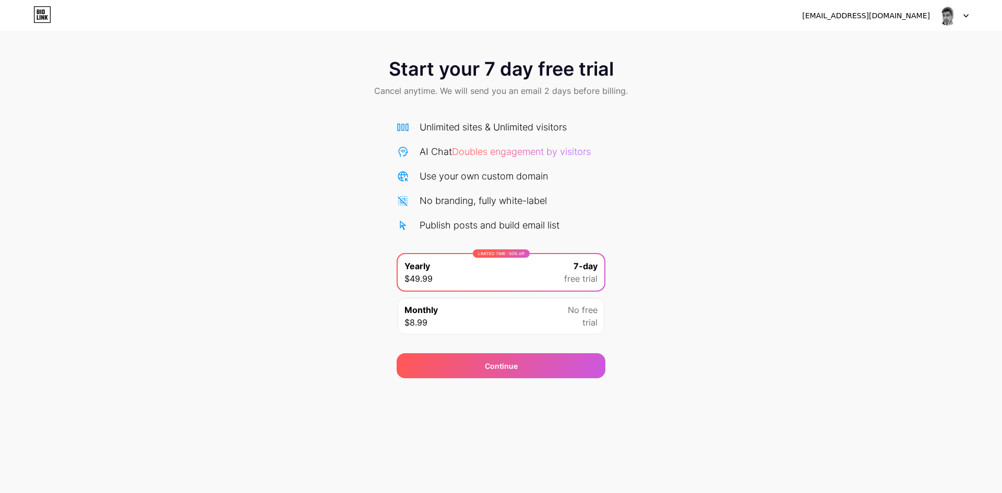
click at [496, 323] on div "Monthly $8.99 No free trial" at bounding box center [501, 316] width 207 height 37
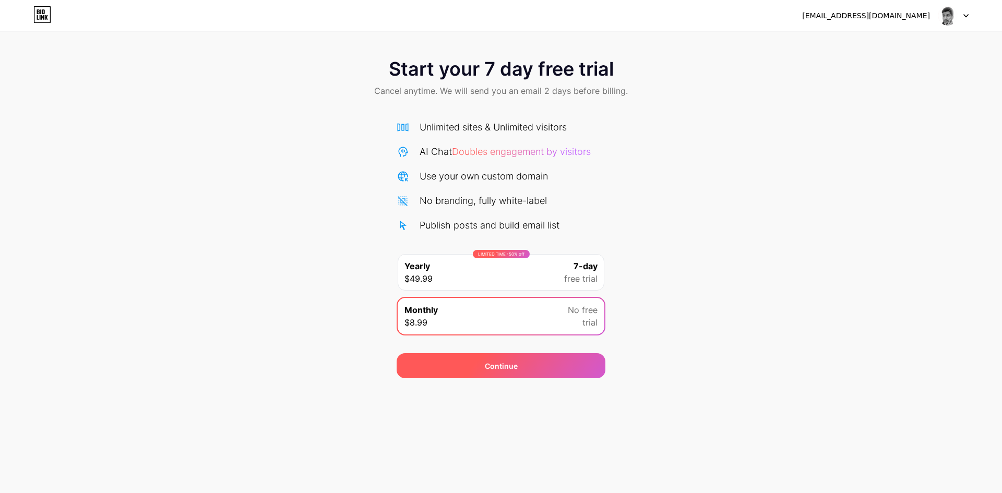
click at [527, 365] on div "Continue" at bounding box center [500, 365] width 209 height 25
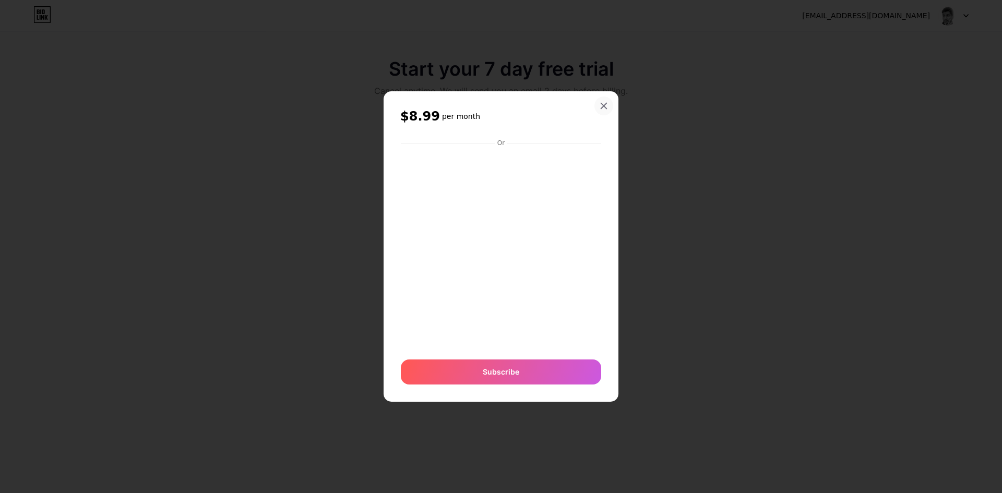
click at [598, 107] on div at bounding box center [603, 106] width 19 height 19
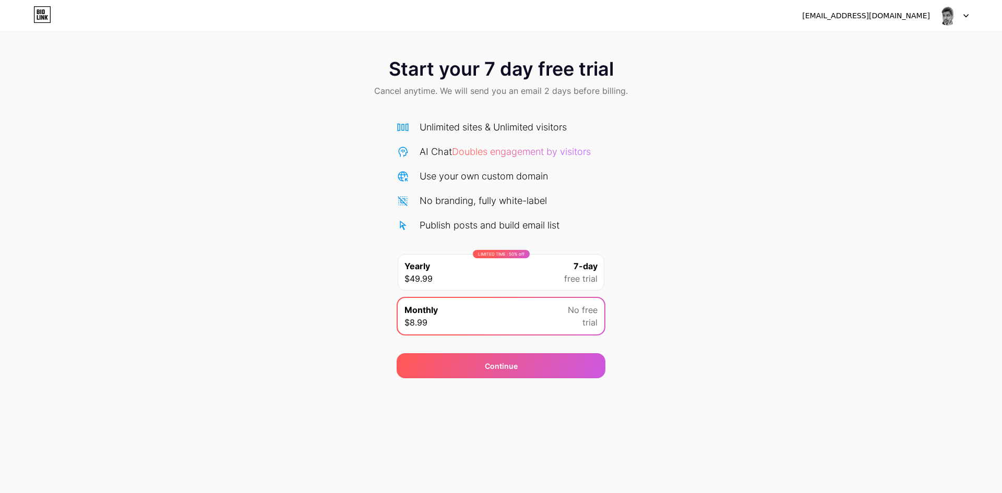
click at [451, 274] on div "LIMITED TIME : 50% off Yearly $49.99 7-day free trial" at bounding box center [501, 272] width 207 height 37
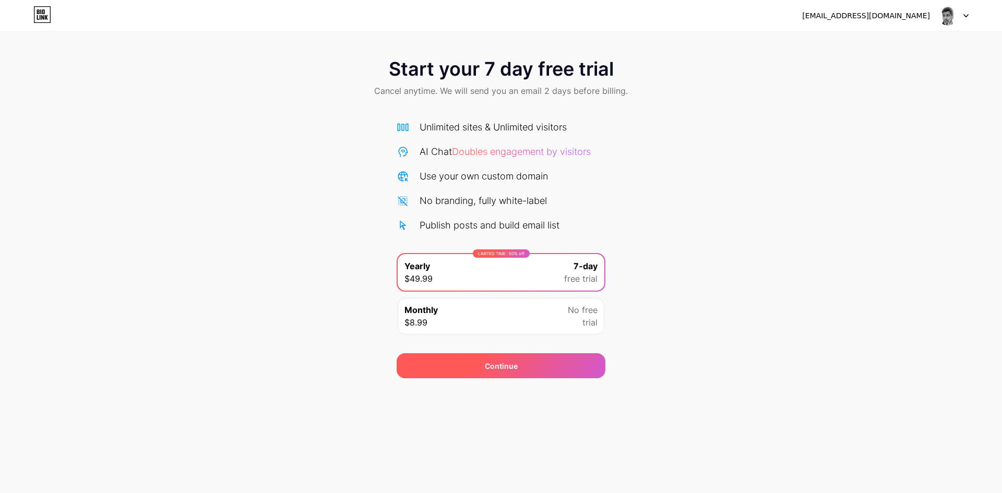
click at [509, 369] on div "Continue" at bounding box center [501, 365] width 33 height 11
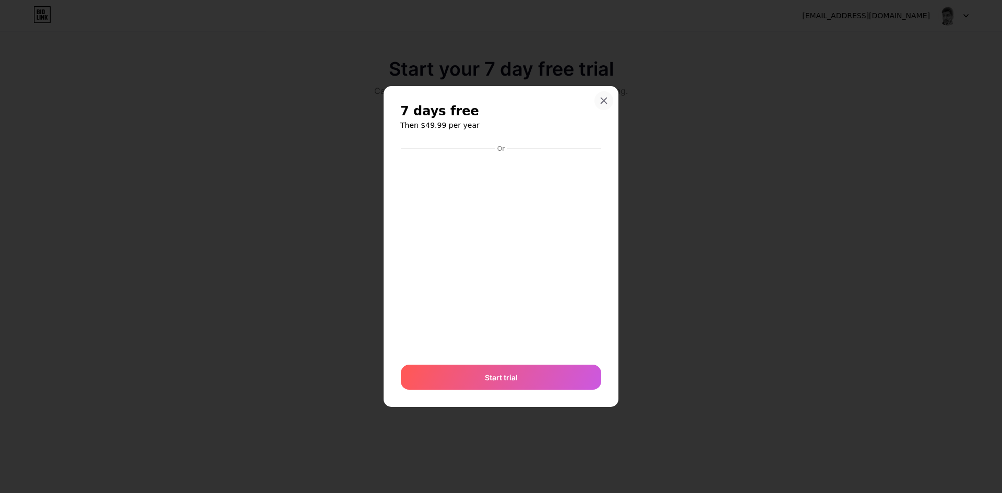
click at [607, 100] on icon at bounding box center [603, 101] width 8 height 8
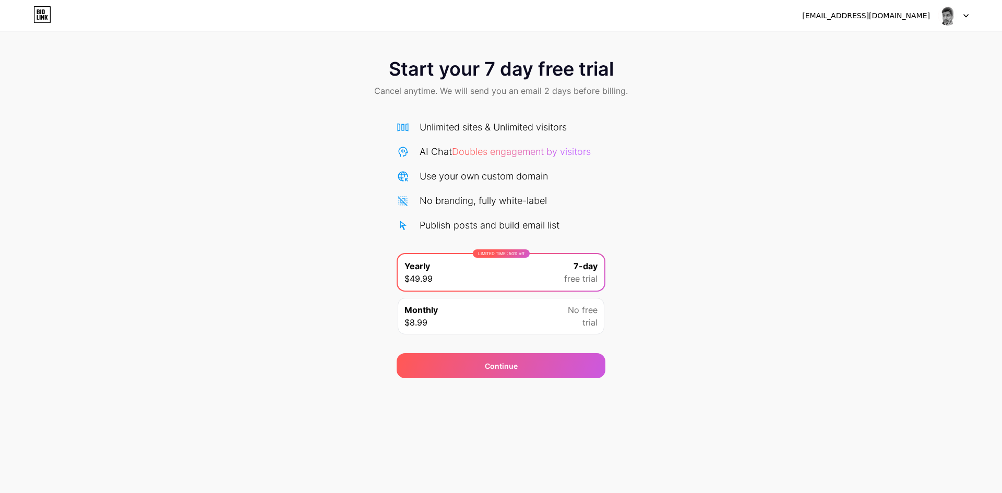
click at [956, 24] on span at bounding box center [947, 16] width 20 height 20
click at [828, 85] on div "Start your 7 day free trial Cancel anytime. We will send you an email 2 days be…" at bounding box center [501, 79] width 1002 height 62
